Goal: Task Accomplishment & Management: Use online tool/utility

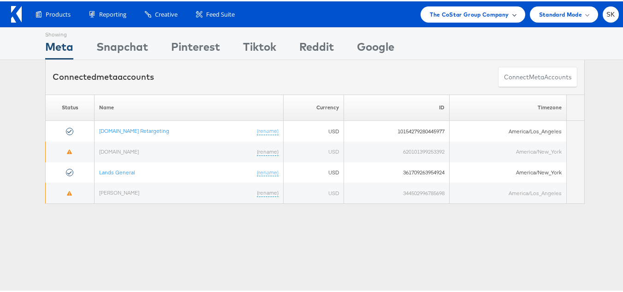
click at [445, 13] on span "The CoStar Group Company" at bounding box center [469, 13] width 79 height 10
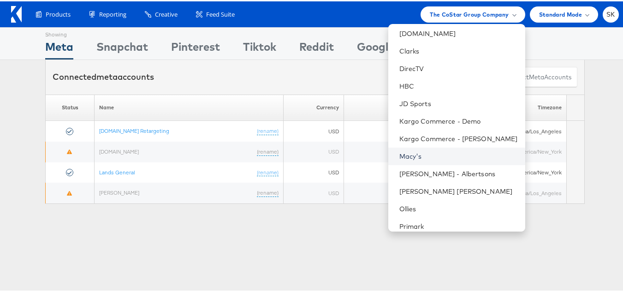
scroll to position [184, 0]
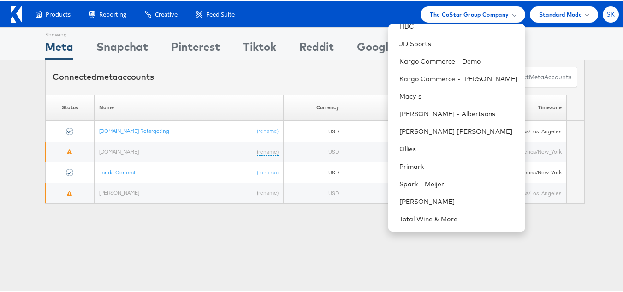
click at [609, 11] on div "SK" at bounding box center [611, 13] width 16 height 16
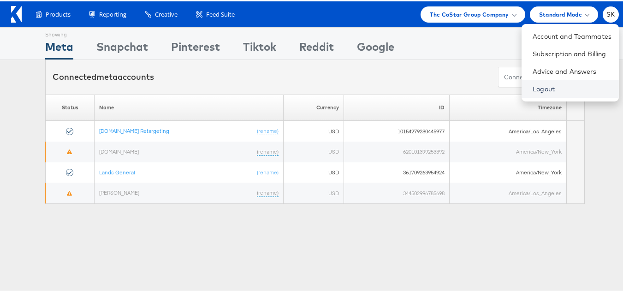
click at [541, 92] on link "Logout" at bounding box center [572, 87] width 79 height 9
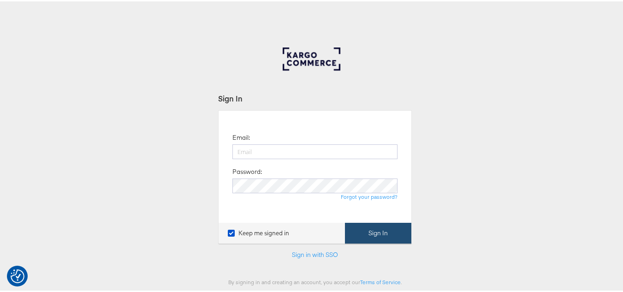
type input "shravan.kumar@kargo.com"
click at [368, 235] on button "Sign In" at bounding box center [378, 231] width 66 height 21
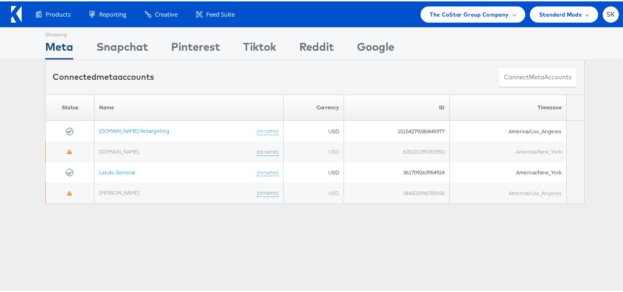
click at [438, 2] on div "Products Product Catalogs Enhance Your Product Catalog, Map Them to Publishers,…" at bounding box center [315, 13] width 630 height 26
click at [437, 13] on span "The CoStar Group Company" at bounding box center [469, 13] width 79 height 10
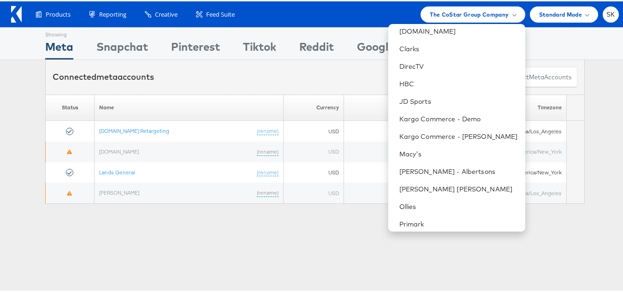
scroll to position [184, 0]
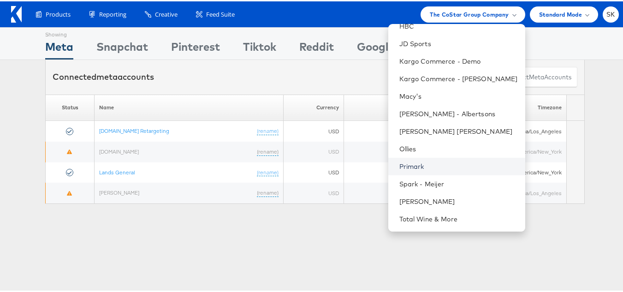
click at [410, 166] on link "Primark" at bounding box center [458, 164] width 119 height 9
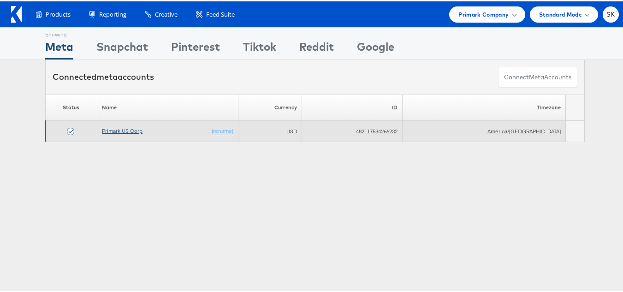
click at [136, 131] on link "Primark US Corp" at bounding box center [122, 129] width 41 height 7
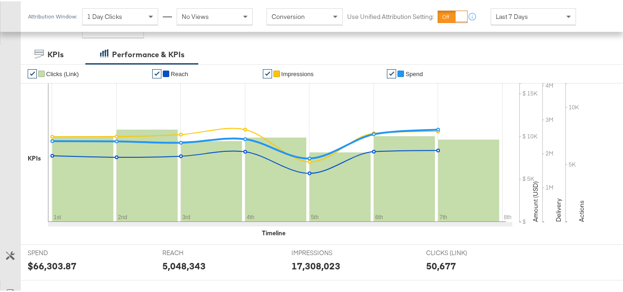
scroll to position [369, 0]
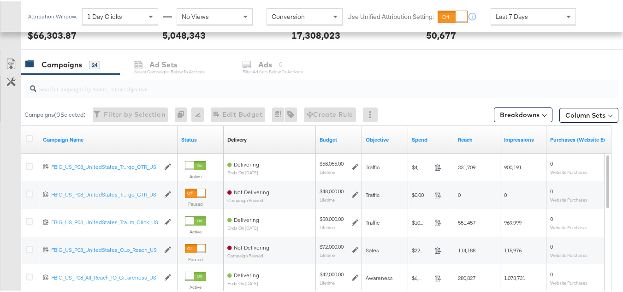
click at [79, 86] on input "search" at bounding box center [300, 84] width 529 height 18
paste input "120228088321630495"
type input "120228088321630495"
click at [28, 136] on icon at bounding box center [29, 137] width 7 height 7
click at [0, 0] on input "checkbox" at bounding box center [0, 0] width 0 height 0
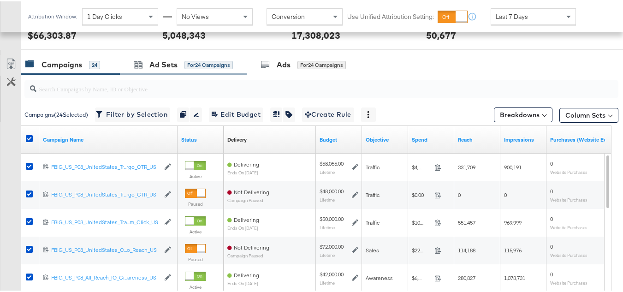
click at [162, 69] on div "Ad Sets for 24 Campaigns" at bounding box center [183, 63] width 127 height 20
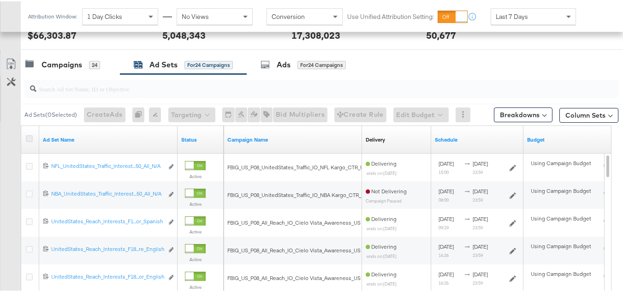
click at [31, 139] on icon at bounding box center [29, 137] width 7 height 7
click at [0, 0] on input "checkbox" at bounding box center [0, 0] width 0 height 0
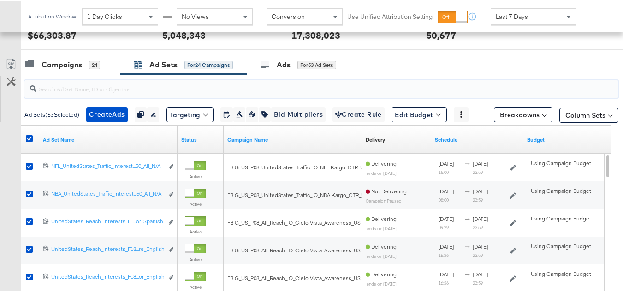
click at [299, 75] on input "search" at bounding box center [300, 84] width 529 height 18
click at [298, 56] on div "Ads for 53 Ad Sets" at bounding box center [301, 63] width 108 height 20
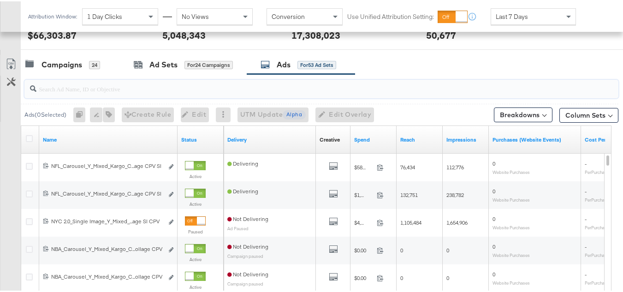
click at [98, 84] on input "search" at bounding box center [300, 84] width 529 height 18
paste input "120228088321630495"
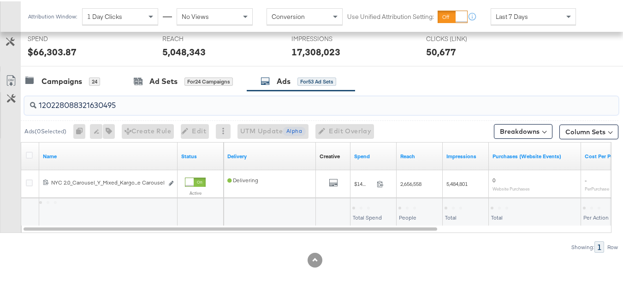
scroll to position [352, 0]
click at [27, 154] on icon at bounding box center [29, 153] width 7 height 7
click at [0, 0] on input "checkbox" at bounding box center [0, 0] width 0 height 0
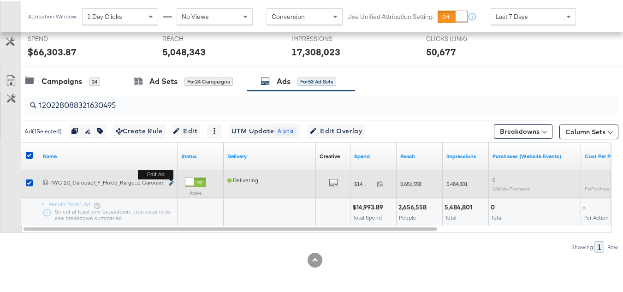
click at [169, 181] on icon "link" at bounding box center [171, 181] width 5 height 5
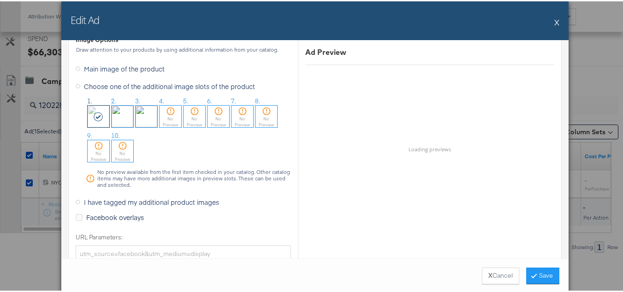
scroll to position [924, 0]
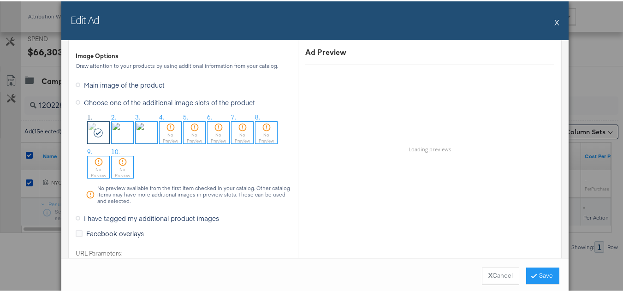
click at [555, 18] on button "X" at bounding box center [556, 21] width 5 height 18
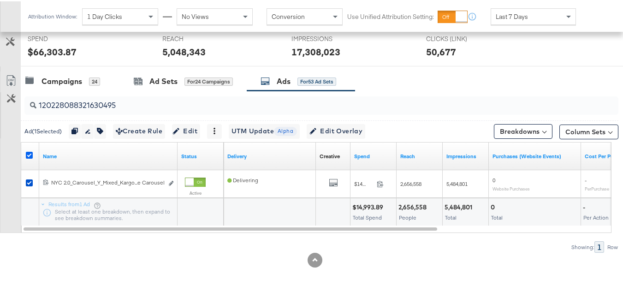
click at [31, 153] on icon at bounding box center [29, 153] width 7 height 7
click at [0, 0] on input "checkbox" at bounding box center [0, 0] width 0 height 0
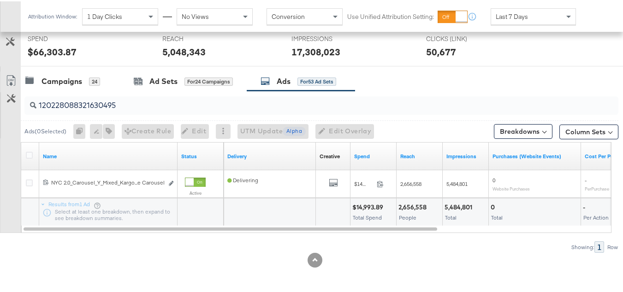
click at [114, 105] on input "120228088321630495" at bounding box center [300, 100] width 529 height 18
paste input "4"
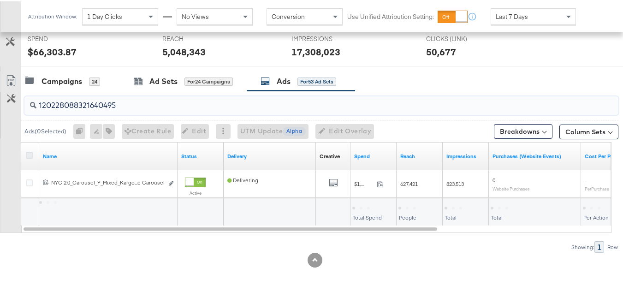
click at [28, 155] on icon at bounding box center [29, 153] width 7 height 7
click at [0, 0] on input "checkbox" at bounding box center [0, 0] width 0 height 0
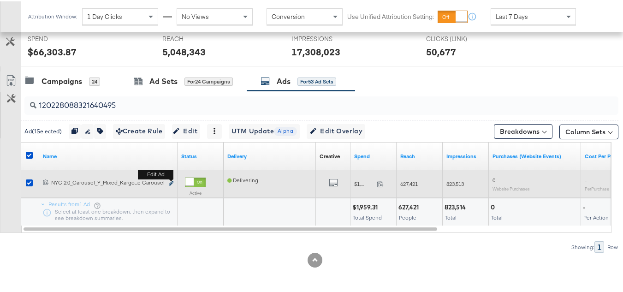
click at [171, 184] on icon "link" at bounding box center [171, 181] width 5 height 5
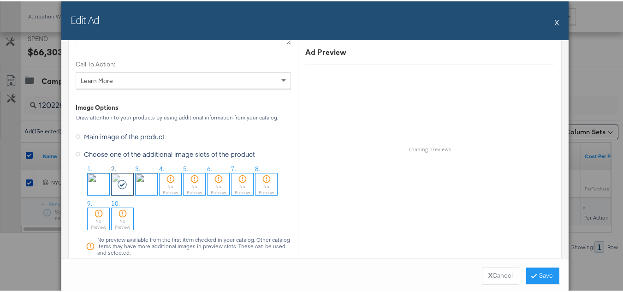
scroll to position [968, 0]
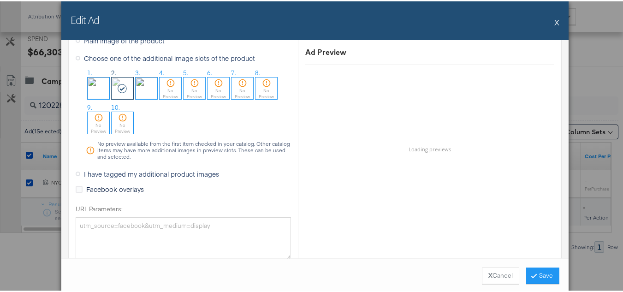
click at [554, 24] on button "X" at bounding box center [556, 21] width 5 height 18
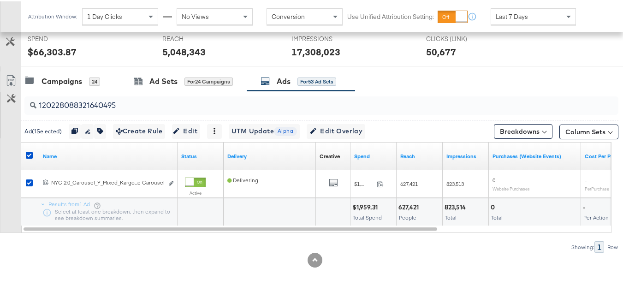
drag, startPoint x: 30, startPoint y: 155, endPoint x: 86, endPoint y: 136, distance: 59.7
click at [30, 156] on icon at bounding box center [29, 153] width 7 height 7
click at [0, 0] on input "checkbox" at bounding box center [0, 0] width 0 height 0
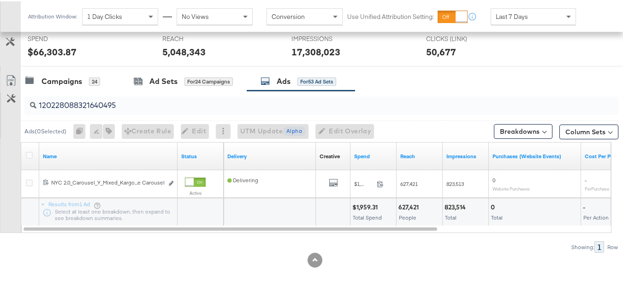
click at [124, 106] on input "120228088321640495" at bounding box center [300, 100] width 529 height 18
paste input "8"
click at [29, 154] on icon at bounding box center [29, 153] width 7 height 7
click at [0, 0] on input "checkbox" at bounding box center [0, 0] width 0 height 0
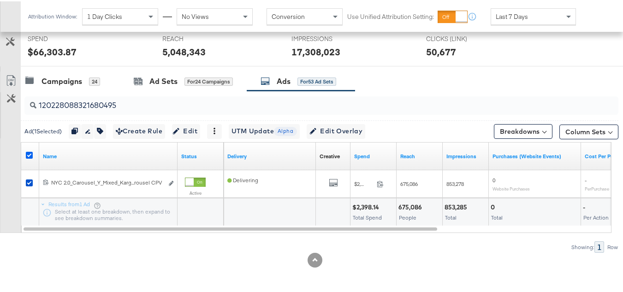
click at [28, 154] on icon at bounding box center [29, 153] width 7 height 7
click at [0, 0] on input "checkbox" at bounding box center [0, 0] width 0 height 0
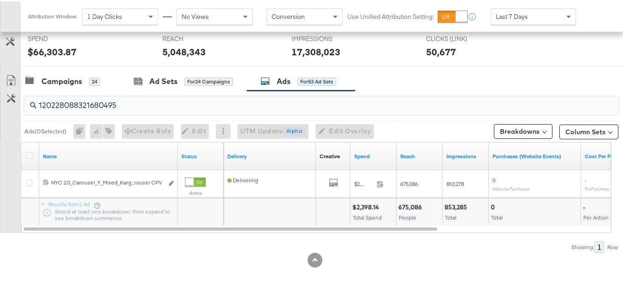
click at [107, 98] on input "120228088321680495" at bounding box center [300, 100] width 529 height 18
click at [30, 157] on div at bounding box center [31, 154] width 10 height 9
click at [30, 154] on icon at bounding box center [29, 153] width 7 height 7
click at [0, 0] on input "checkbox" at bounding box center [0, 0] width 0 height 0
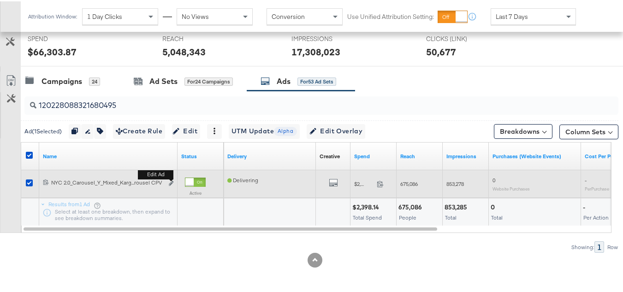
click at [172, 178] on b "Edit ad" at bounding box center [156, 173] width 36 height 10
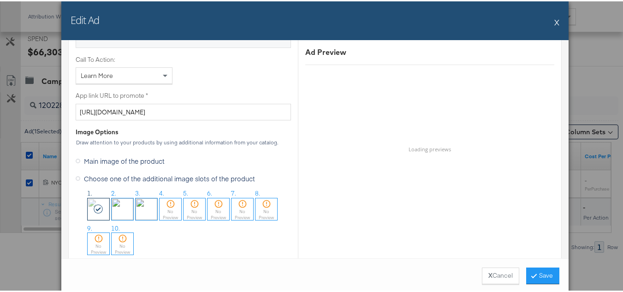
scroll to position [738, 0]
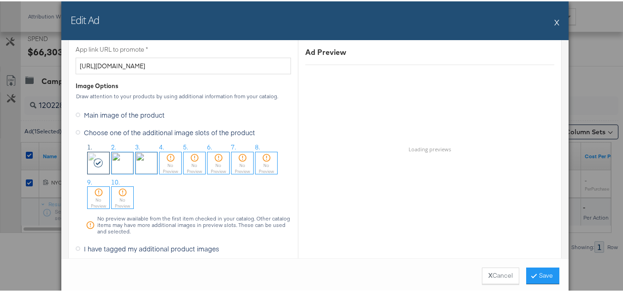
click at [554, 17] on button "X" at bounding box center [556, 21] width 5 height 18
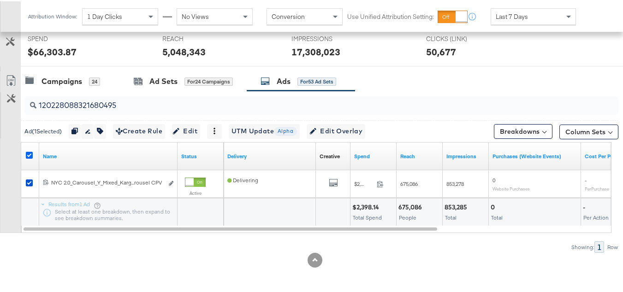
click at [29, 152] on icon at bounding box center [29, 153] width 7 height 7
click at [0, 0] on input "checkbox" at bounding box center [0, 0] width 0 height 0
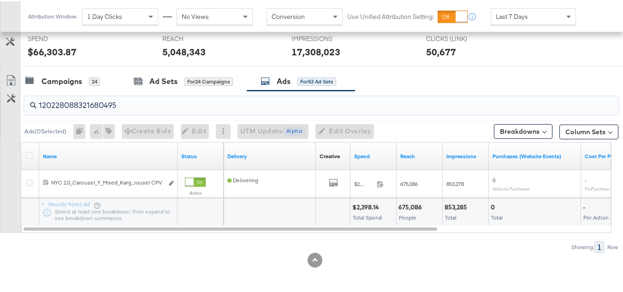
click at [106, 100] on input "120228088321680495" at bounding box center [300, 100] width 529 height 18
paste input "90955233"
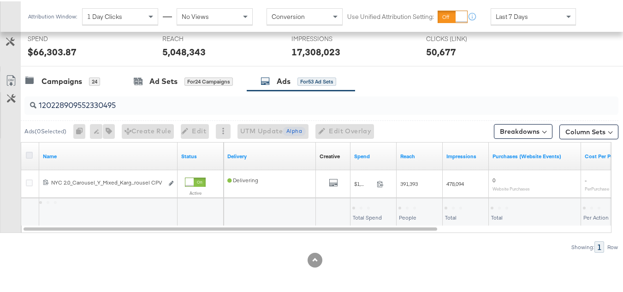
click at [30, 154] on icon at bounding box center [29, 153] width 7 height 7
click at [0, 0] on input "checkbox" at bounding box center [0, 0] width 0 height 0
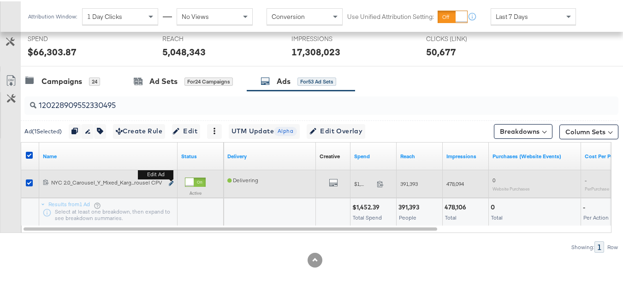
click at [171, 182] on icon "link" at bounding box center [171, 181] width 5 height 5
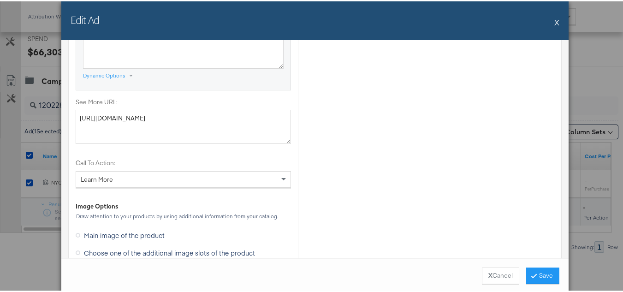
scroll to position [876, 0]
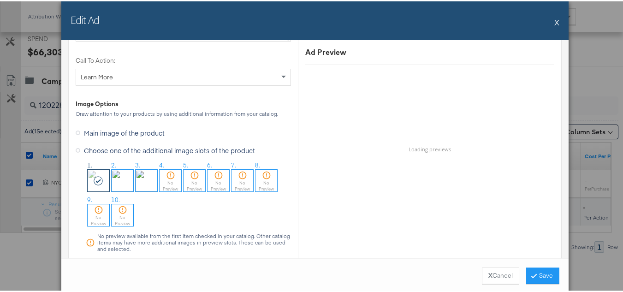
click at [554, 23] on button "X" at bounding box center [556, 21] width 5 height 18
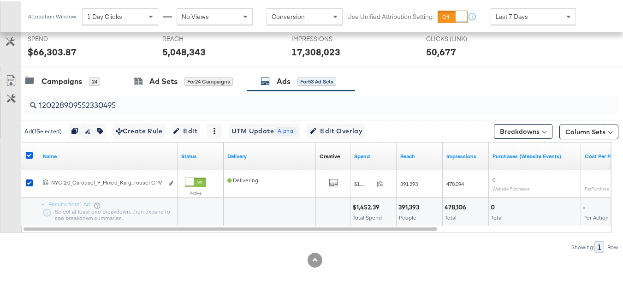
click at [28, 156] on icon at bounding box center [29, 153] width 7 height 7
click at [0, 0] on input "checkbox" at bounding box center [0, 0] width 0 height 0
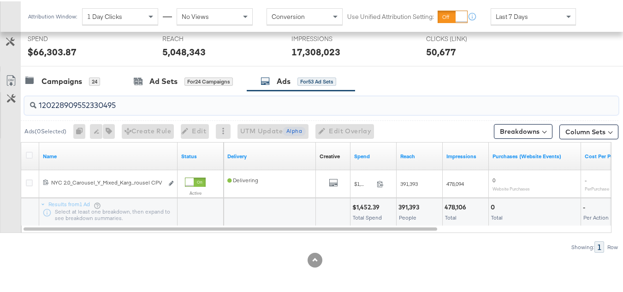
click at [90, 97] on input "120228909552330495" at bounding box center [300, 100] width 529 height 18
paste input "302544409"
type input "120230254440930495"
click at [30, 154] on icon at bounding box center [29, 153] width 7 height 7
click at [0, 0] on input "checkbox" at bounding box center [0, 0] width 0 height 0
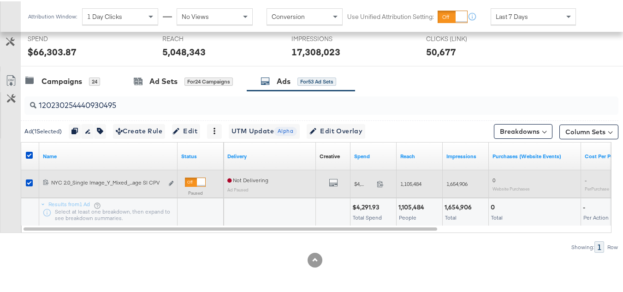
click at [174, 183] on div "120230254440930495 NYC 2.0_Single Image_Y_Mixed_Kargo_Campaign_Dynamic_N/A_N/A_…" at bounding box center [108, 182] width 138 height 17
click at [171, 181] on icon "link" at bounding box center [171, 181] width 5 height 5
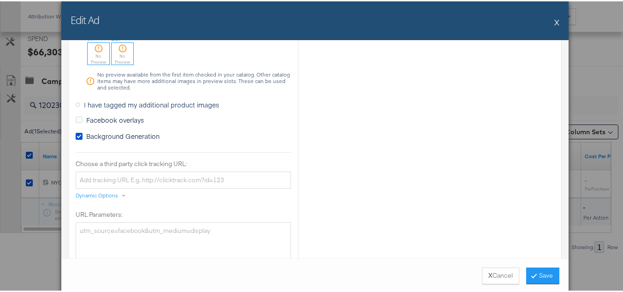
scroll to position [784, 0]
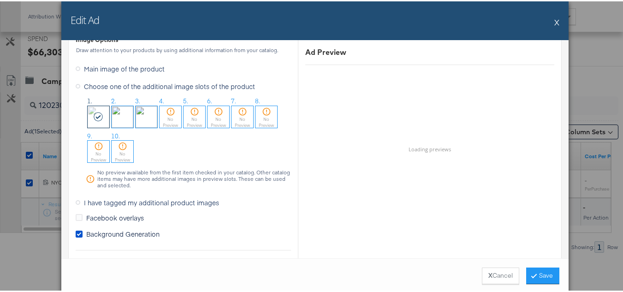
click at [555, 24] on button "X" at bounding box center [556, 21] width 5 height 18
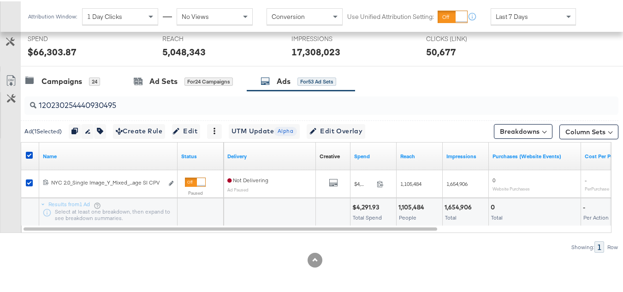
scroll to position [0, 0]
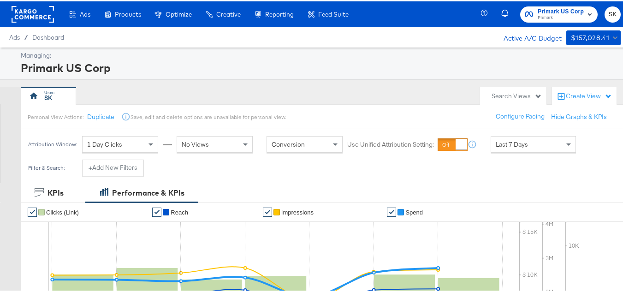
click at [39, 18] on rect at bounding box center [33, 13] width 42 height 17
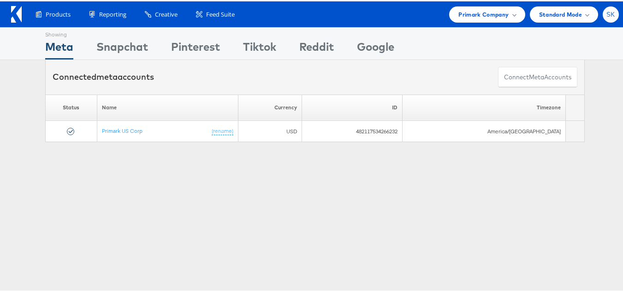
click at [610, 12] on div "SK" at bounding box center [611, 13] width 16 height 16
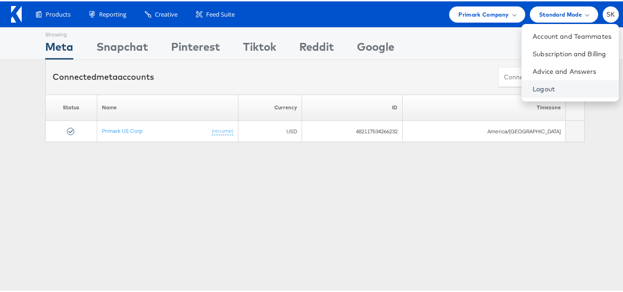
click at [533, 85] on link "Logout" at bounding box center [572, 87] width 79 height 9
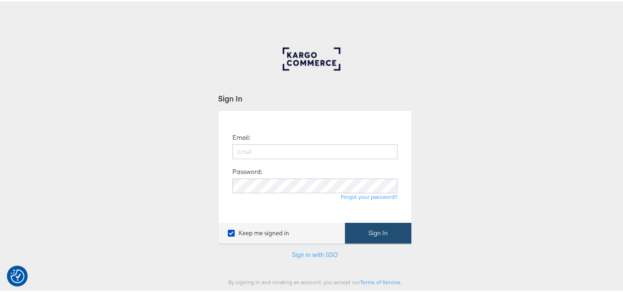
type input "[PERSON_NAME][EMAIL_ADDRESS][DOMAIN_NAME]"
click at [385, 232] on button "Sign In" at bounding box center [378, 231] width 66 height 21
